Goal: Task Accomplishment & Management: Use online tool/utility

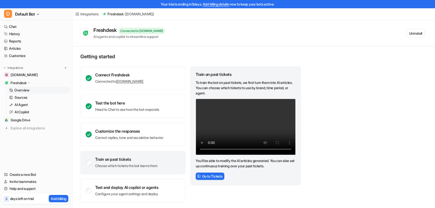
scroll to position [115, 0]
drag, startPoint x: 413, startPoint y: 32, endPoint x: 243, endPoint y: 16, distance: 170.8
click at [413, 32] on button "Uninstall" at bounding box center [415, 33] width 19 height 9
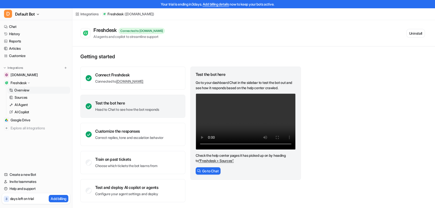
click at [141, 29] on div "Connected to [DOMAIN_NAME]" at bounding box center [142, 31] width 46 height 6
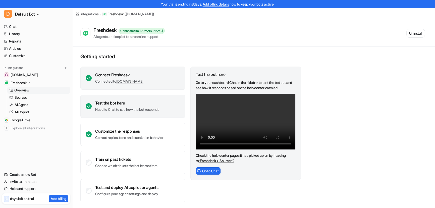
click at [136, 80] on link "[DOMAIN_NAME]" at bounding box center [129, 81] width 27 height 4
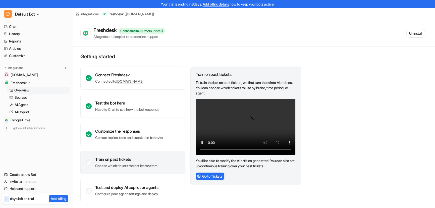
scroll to position [1, 0]
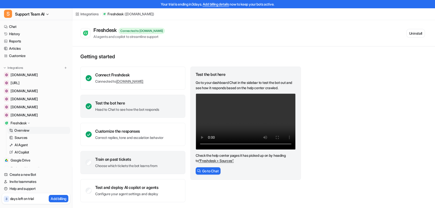
click at [143, 167] on p "Choose which tickets the bot learns from" at bounding box center [126, 165] width 62 height 5
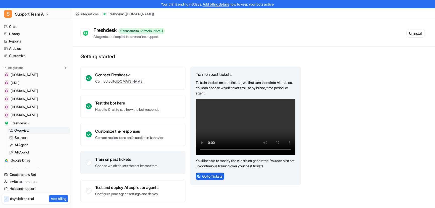
click at [211, 175] on button "Go to Tickets" at bounding box center [210, 176] width 29 height 7
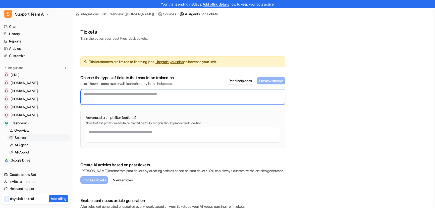
click at [133, 95] on textarea at bounding box center [182, 97] width 205 height 16
paste textarea "**********"
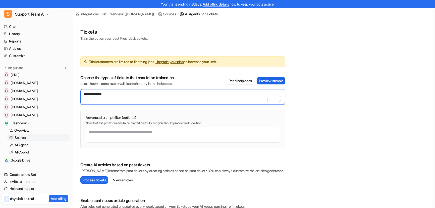
type textarea "**********"
click at [276, 82] on button "Preview sample" at bounding box center [271, 80] width 28 height 7
